Goal: Information Seeking & Learning: Learn about a topic

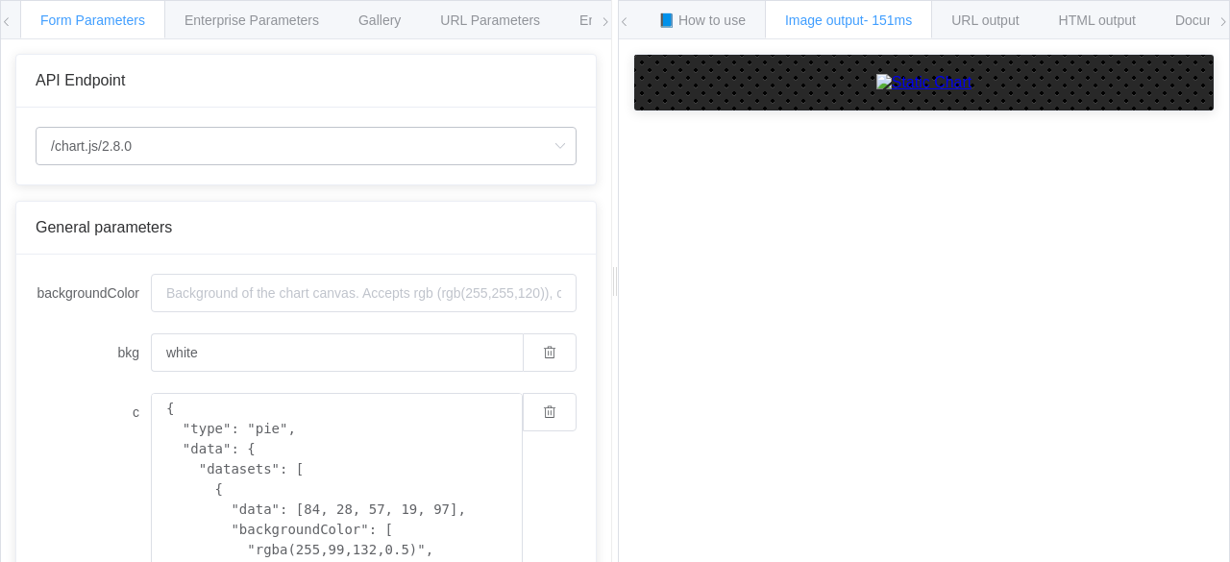
click at [548, 149] on icon at bounding box center [560, 146] width 24 height 38
click at [384, 16] on span "Gallery" at bounding box center [379, 19] width 42 height 15
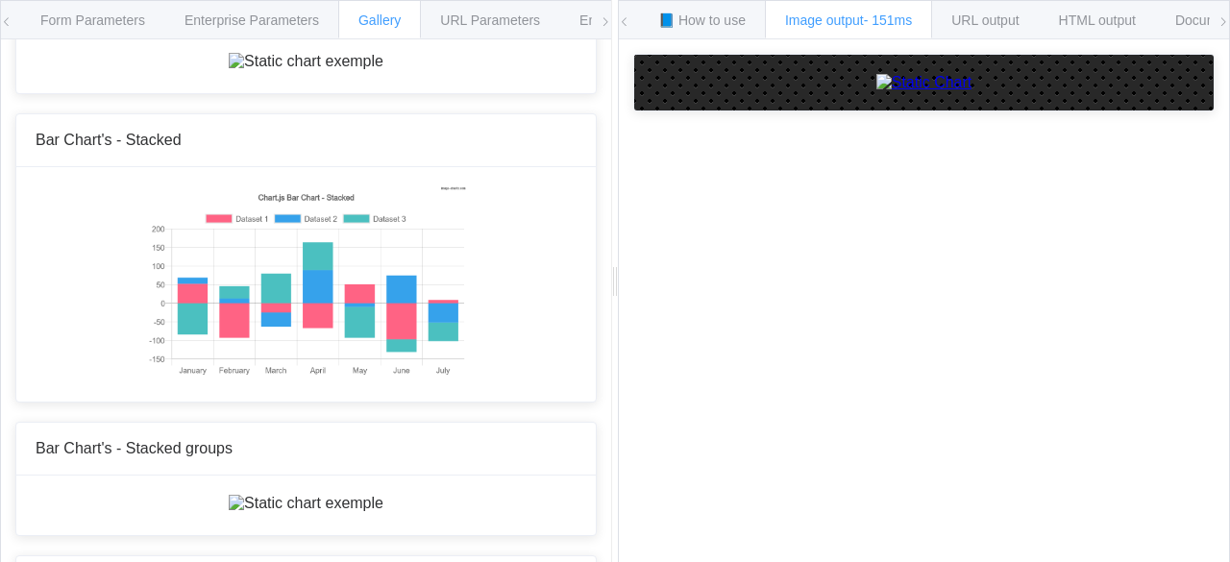
scroll to position [613, 0]
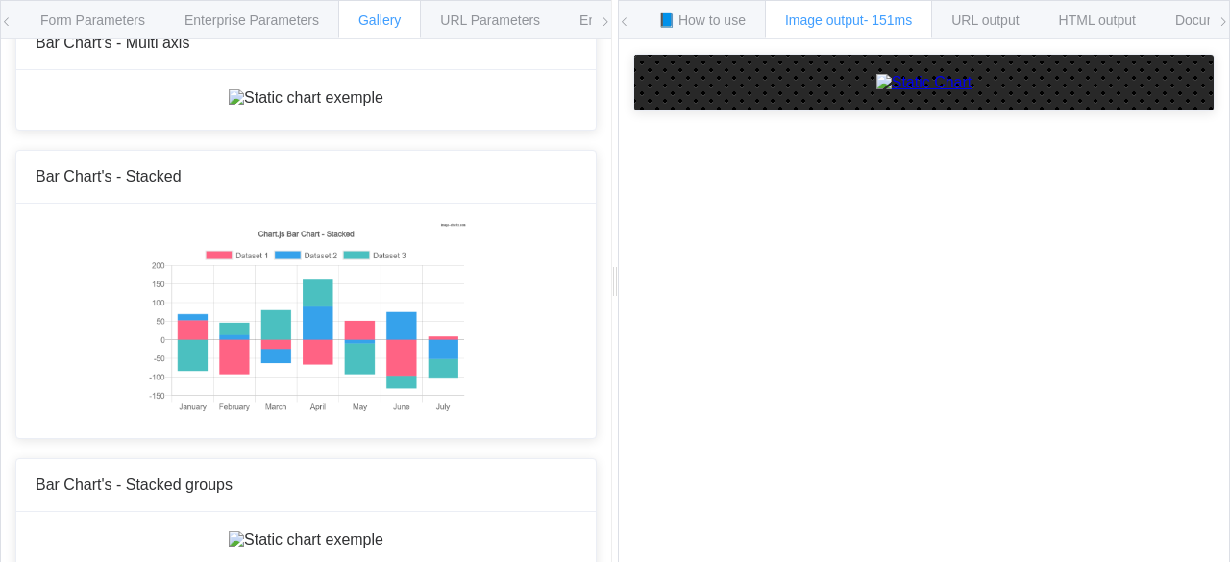
click at [966, 91] on img at bounding box center [924, 82] width 96 height 17
click at [976, 32] on div "URL output" at bounding box center [985, 19] width 108 height 38
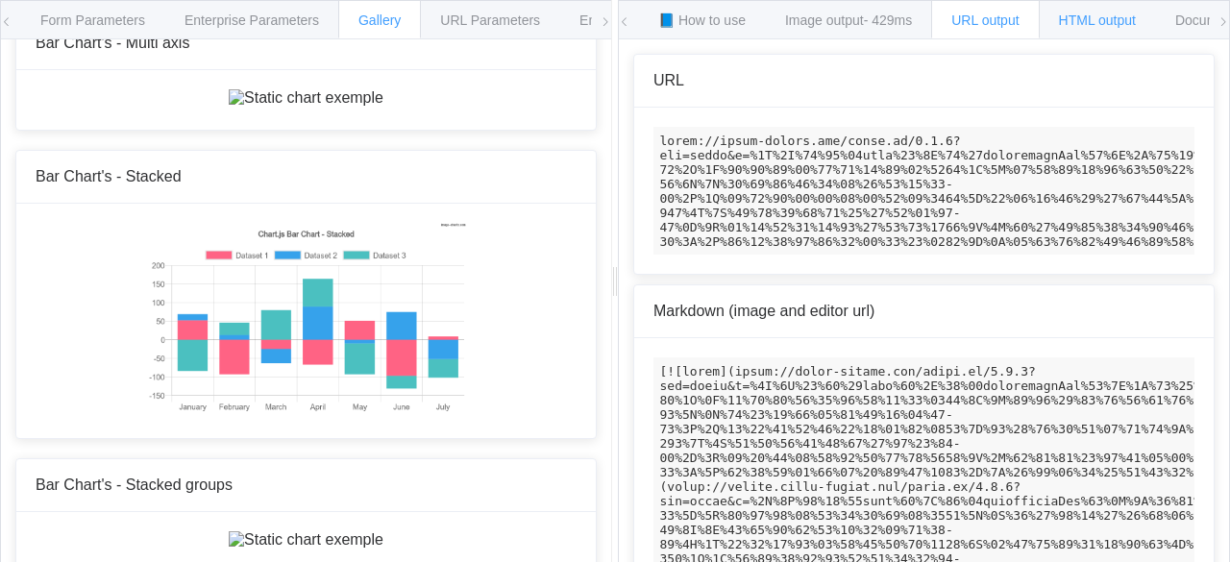
click at [1064, 30] on div "HTML output" at bounding box center [1097, 19] width 117 height 38
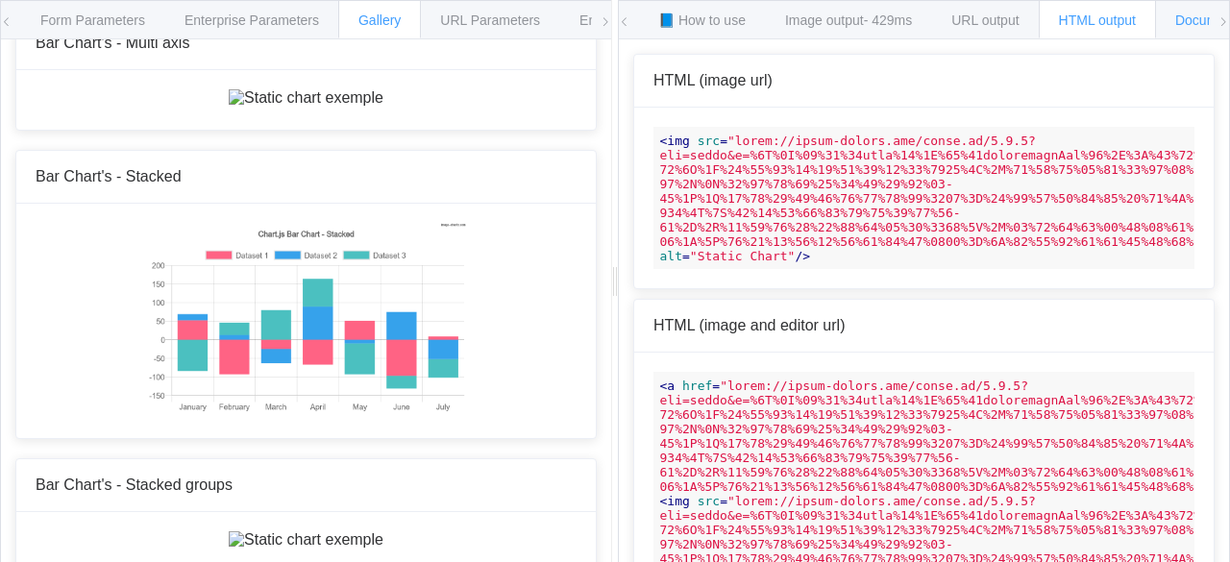
click at [1167, 27] on div "Documentation" at bounding box center [1220, 19] width 131 height 38
